Goal: Check status: Check status

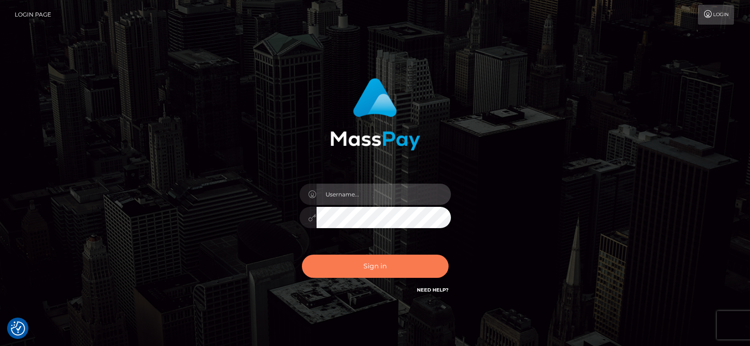
type input "Nocelyn.xcite"
click at [362, 264] on button "Sign in" at bounding box center [375, 266] width 147 height 23
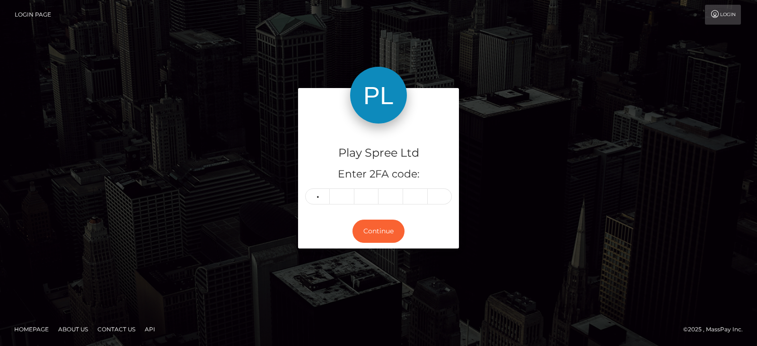
type input "0"
type input "7"
type input "0"
type input "1"
type input "5"
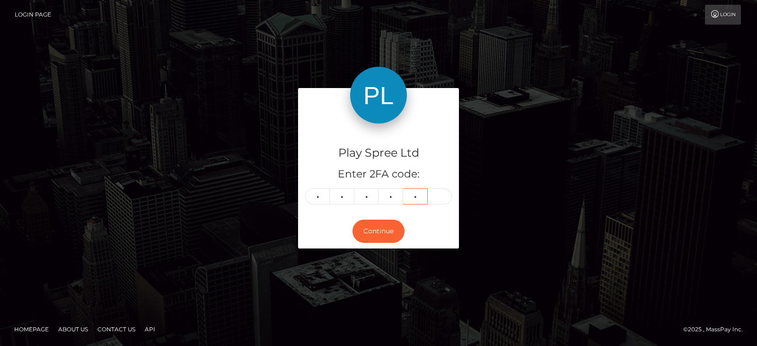
type input "8"
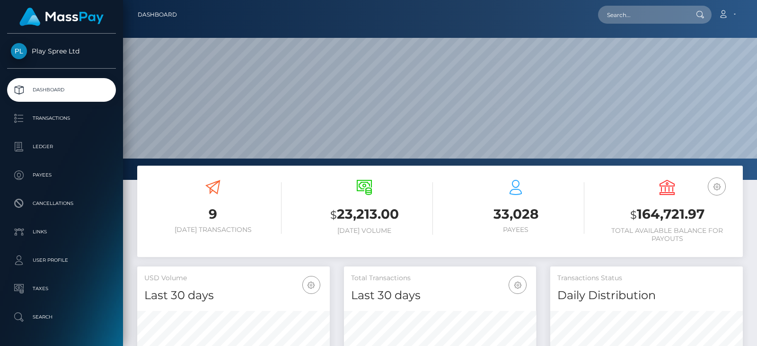
scroll to position [168, 192]
click at [692, 214] on h3 "$ 164,721.97" at bounding box center [667, 214] width 137 height 19
copy h3 "164,721.97"
